Goal: Transaction & Acquisition: Purchase product/service

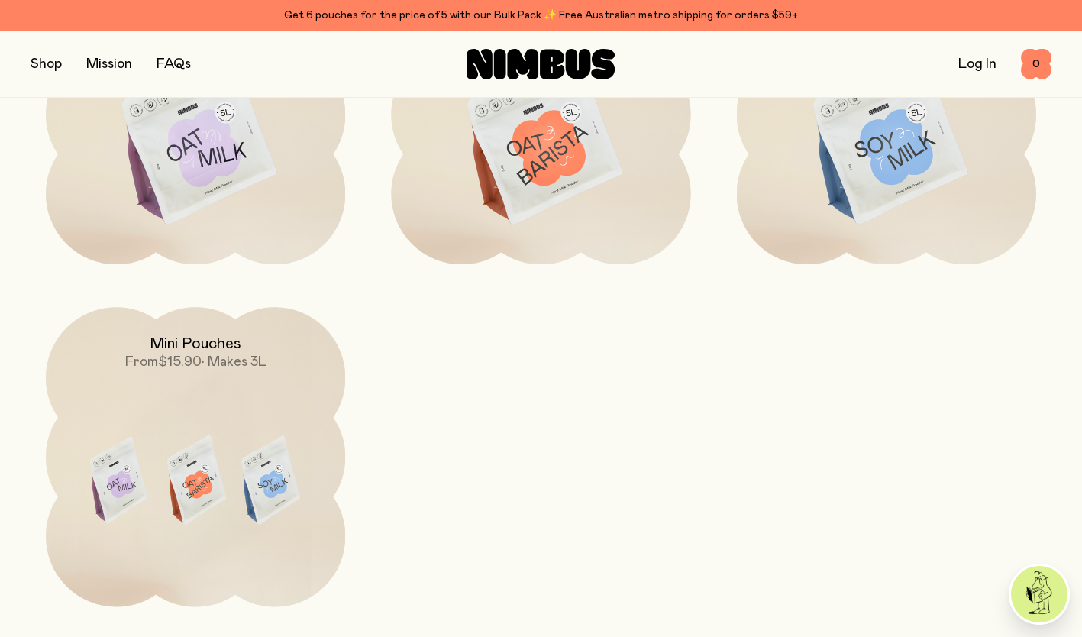
scroll to position [4575, 0]
click at [224, 464] on img at bounding box center [195, 482] width 299 height 352
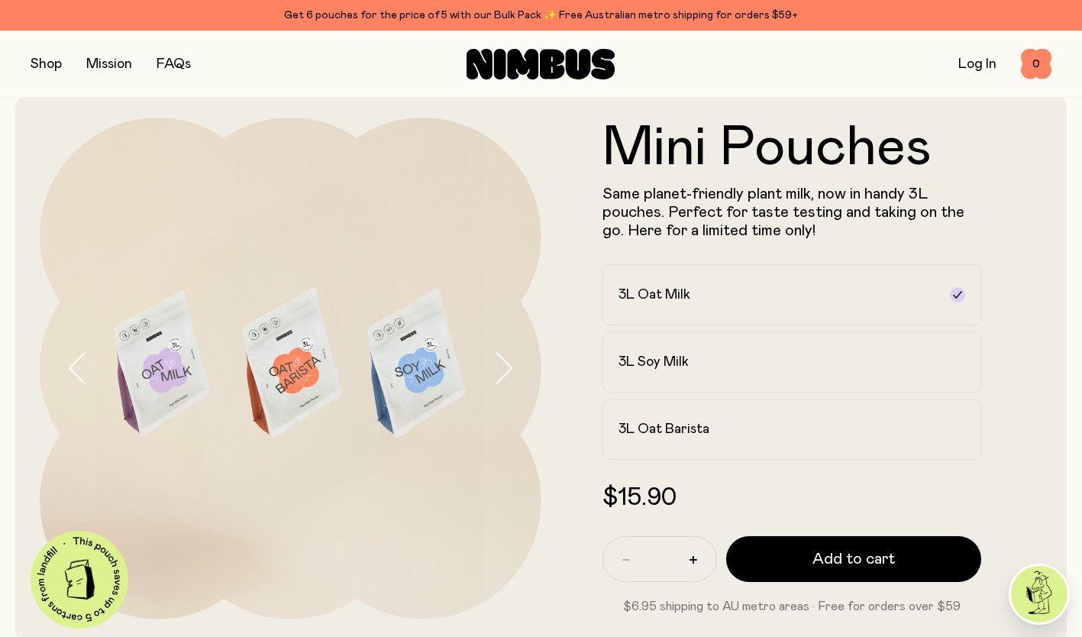
scroll to position [88, 0]
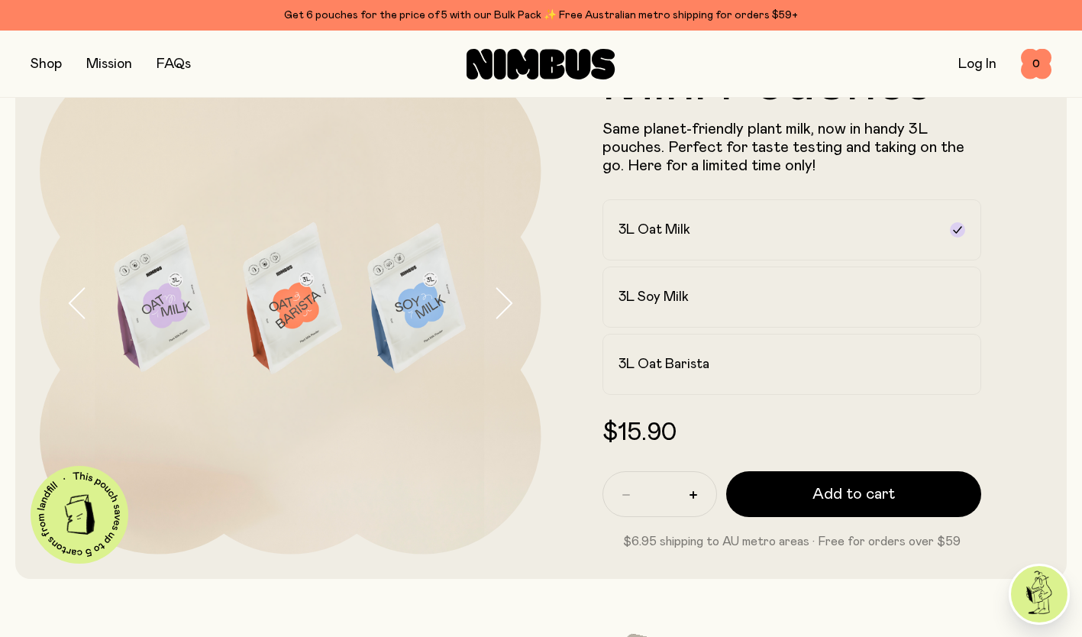
click at [897, 496] on button "Add to cart" at bounding box center [854, 494] width 256 height 46
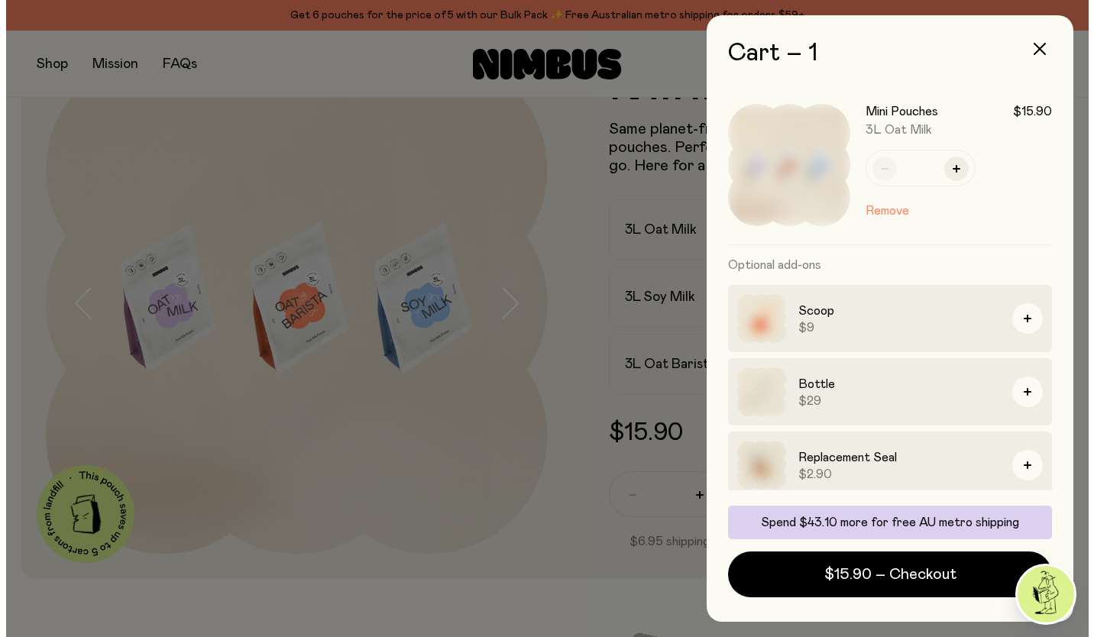
scroll to position [0, 0]
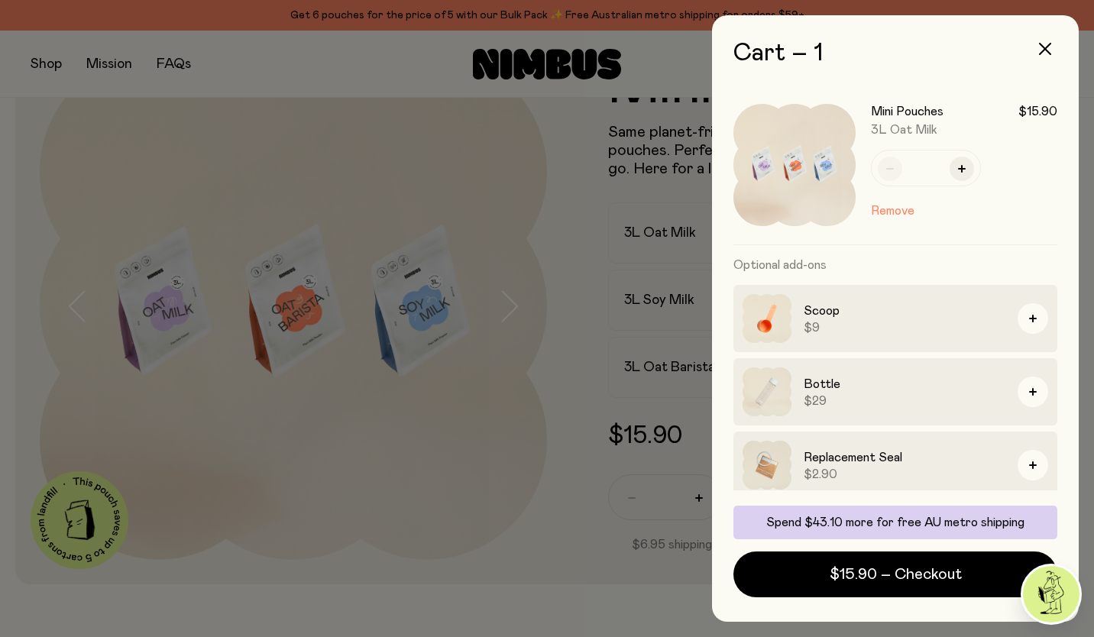
click at [955, 432] on div "Bottle $29" at bounding box center [895, 465] width 324 height 67
click at [282, 337] on div at bounding box center [547, 318] width 1094 height 637
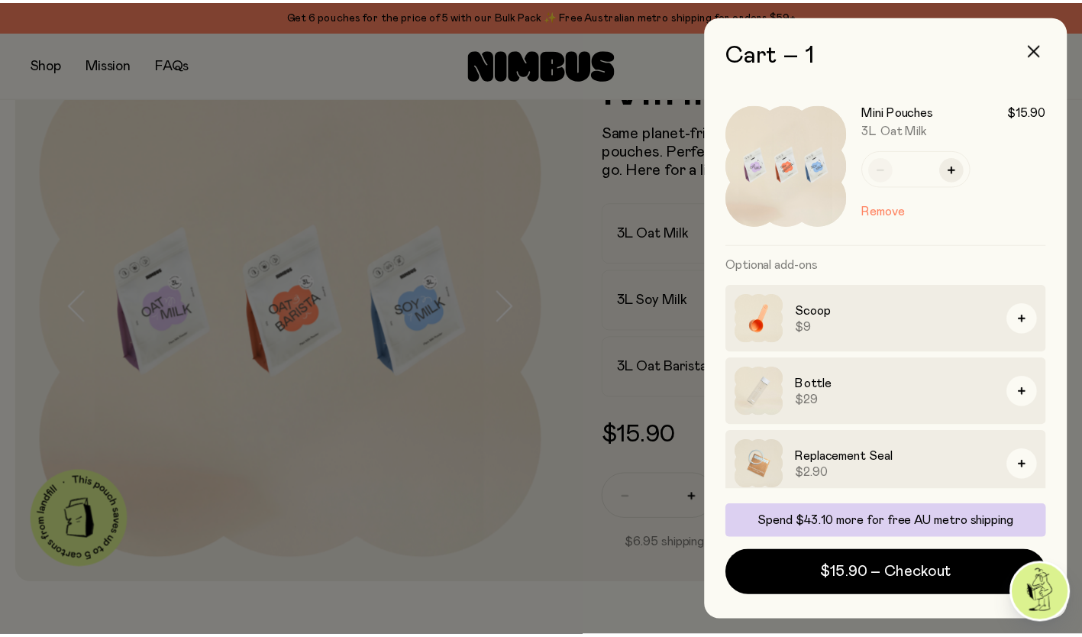
scroll to position [88, 0]
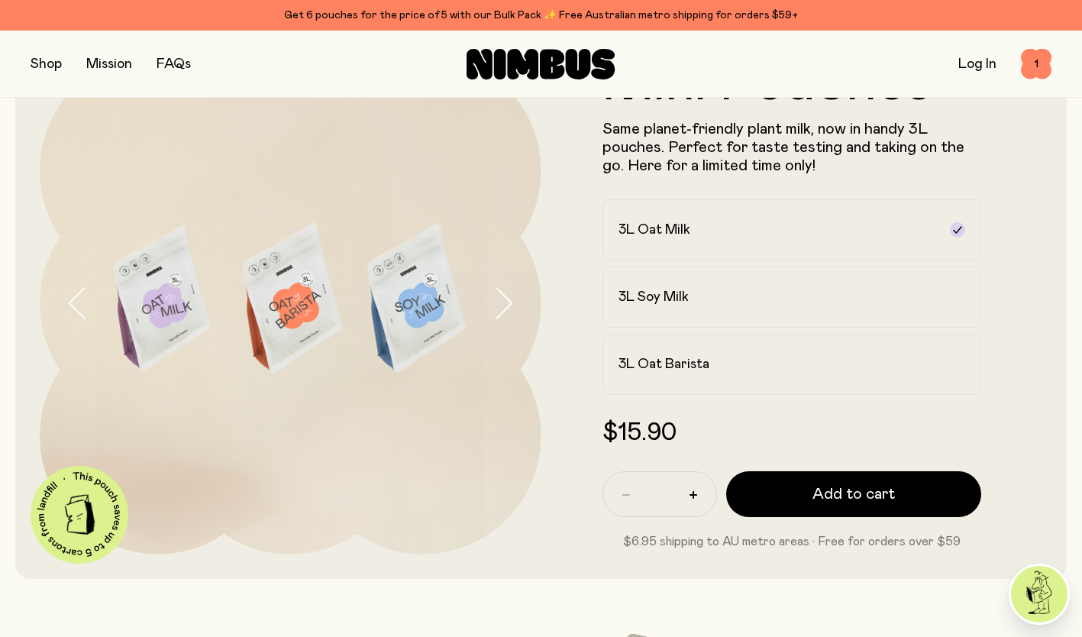
click at [766, 366] on div "3L Oat Barista" at bounding box center [779, 364] width 320 height 18
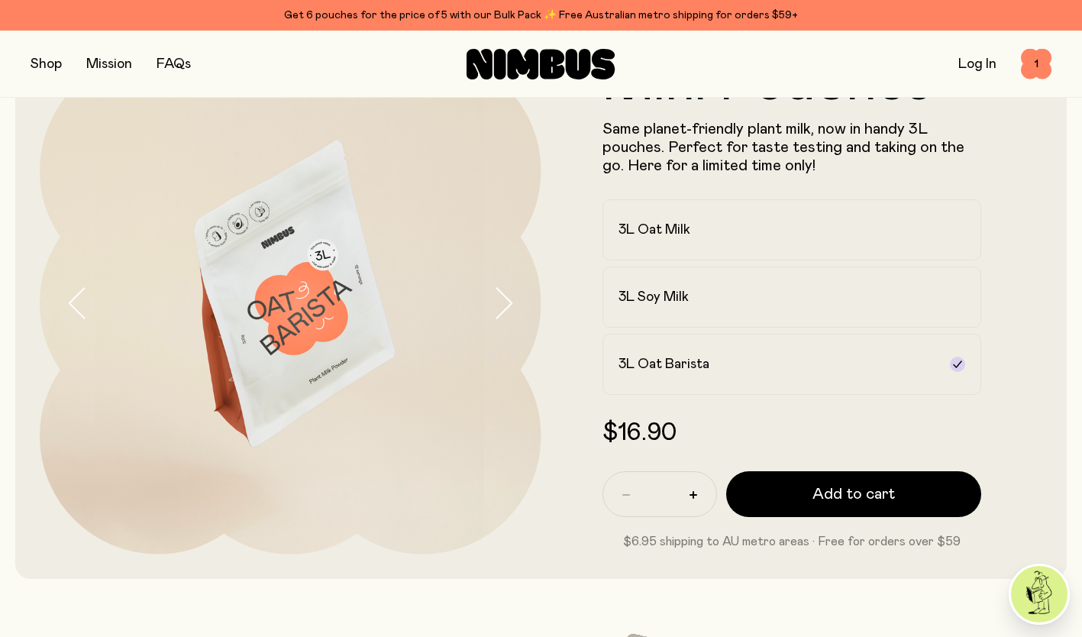
click at [696, 487] on button "button" at bounding box center [693, 495] width 24 height 24
click at [626, 494] on icon "button" at bounding box center [626, 495] width 8 height 2
type input "*"
click at [929, 506] on button "Add to cart" at bounding box center [854, 494] width 256 height 46
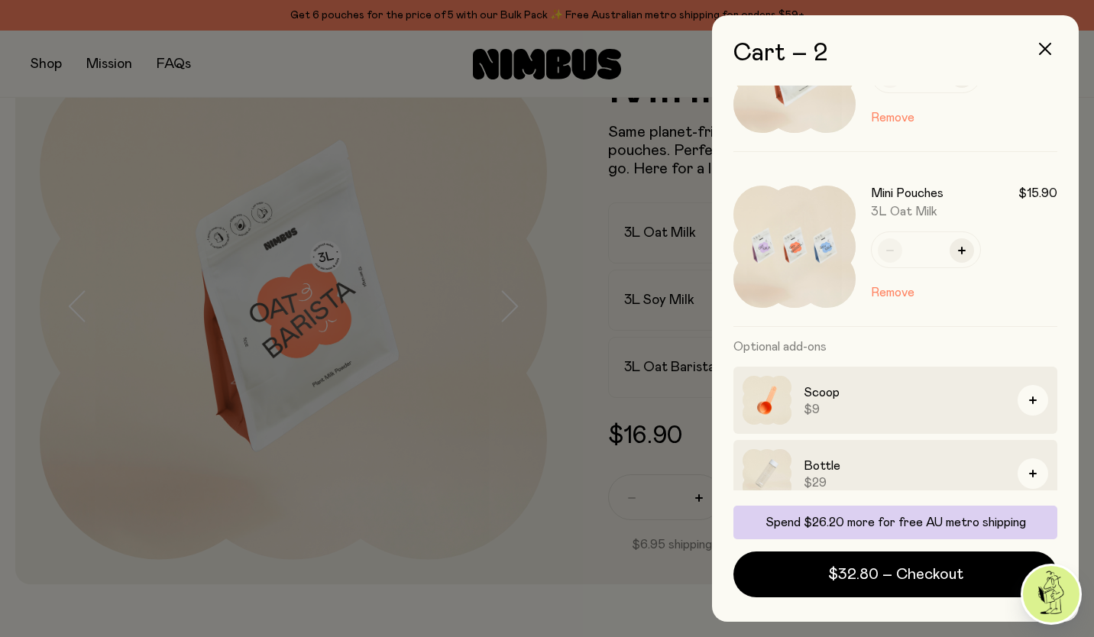
scroll to position [0, 0]
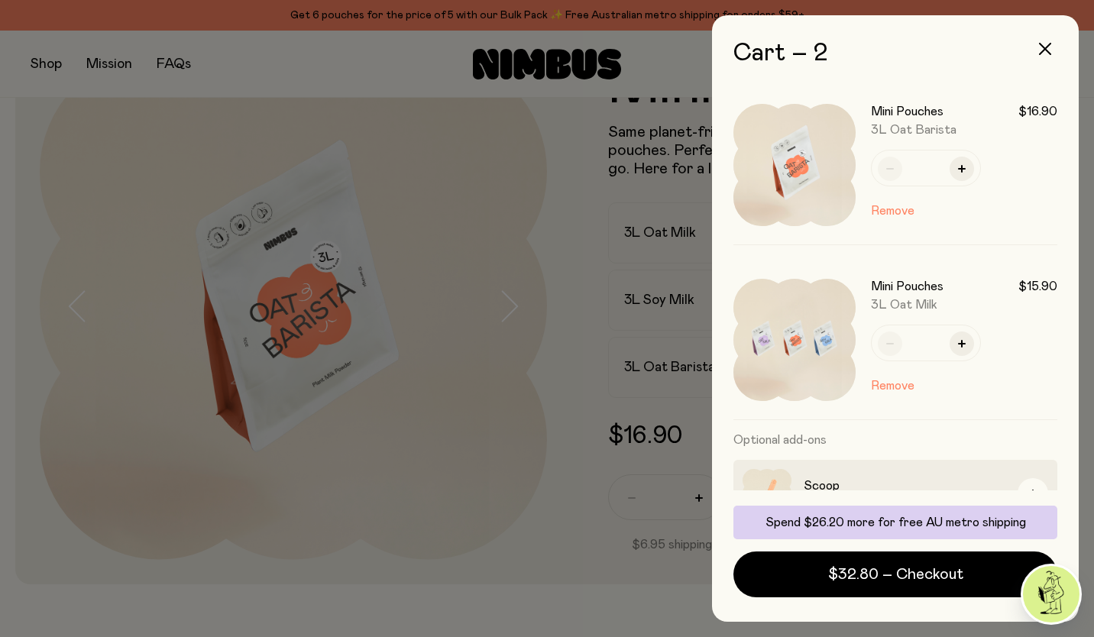
click at [1046, 50] on icon "button" at bounding box center [1045, 49] width 12 height 12
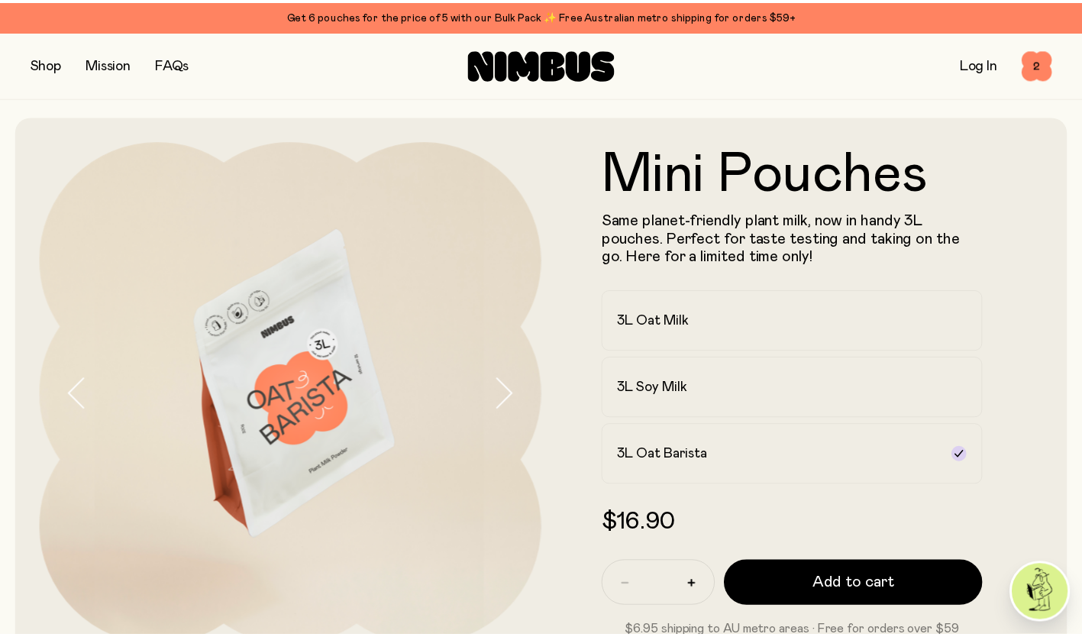
scroll to position [88, 0]
